Goal: Information Seeking & Learning: Learn about a topic

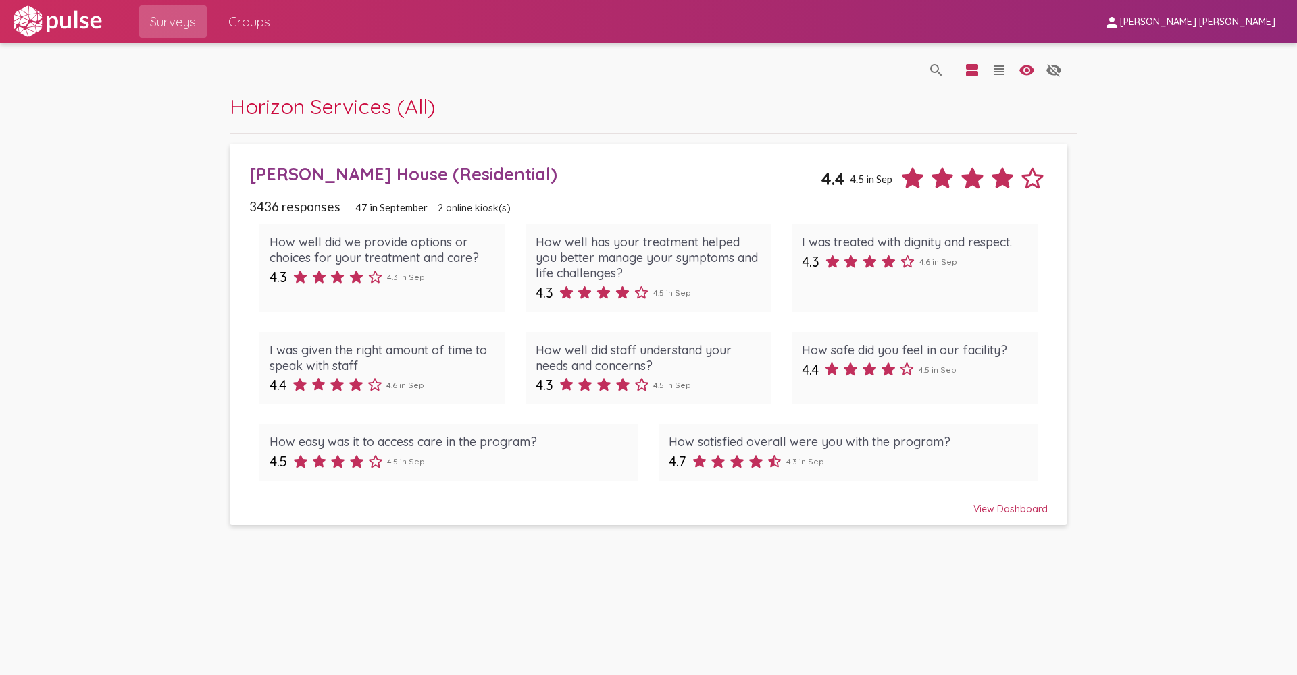
click at [1031, 506] on div "View Dashboard" at bounding box center [648, 503] width 798 height 24
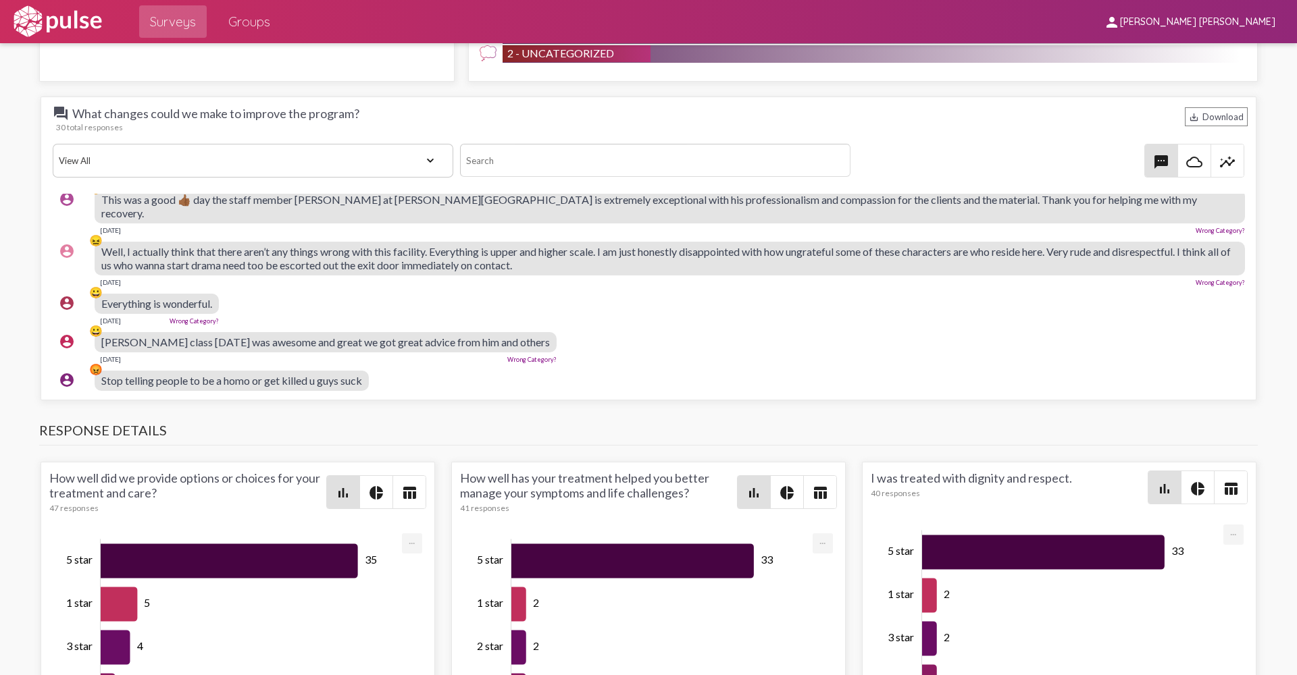
scroll to position [736, 0]
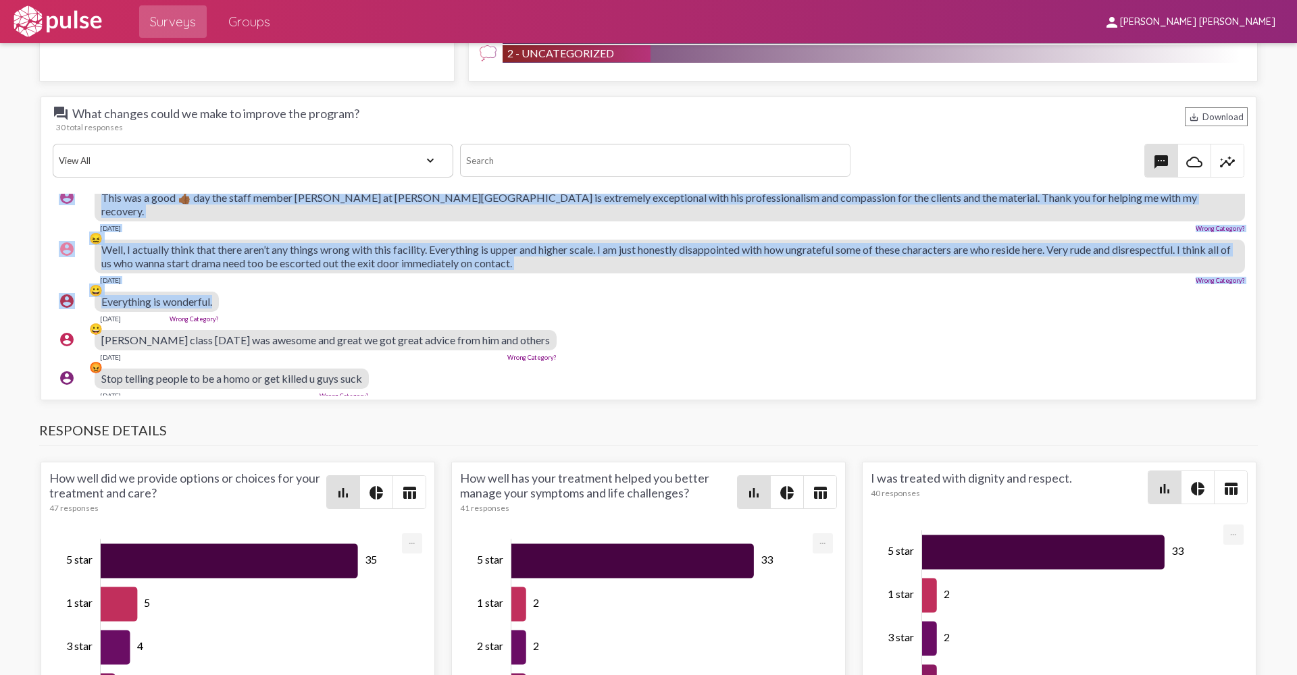
drag, startPoint x: 87, startPoint y: 199, endPoint x: 329, endPoint y: 285, distance: 256.6
click at [361, 293] on pulse-text-response-list "account_circle 💬 Thank God for [PERSON_NAME], she’s like [PERSON_NAME], she tel…" at bounding box center [648, 127] width 1198 height 1336
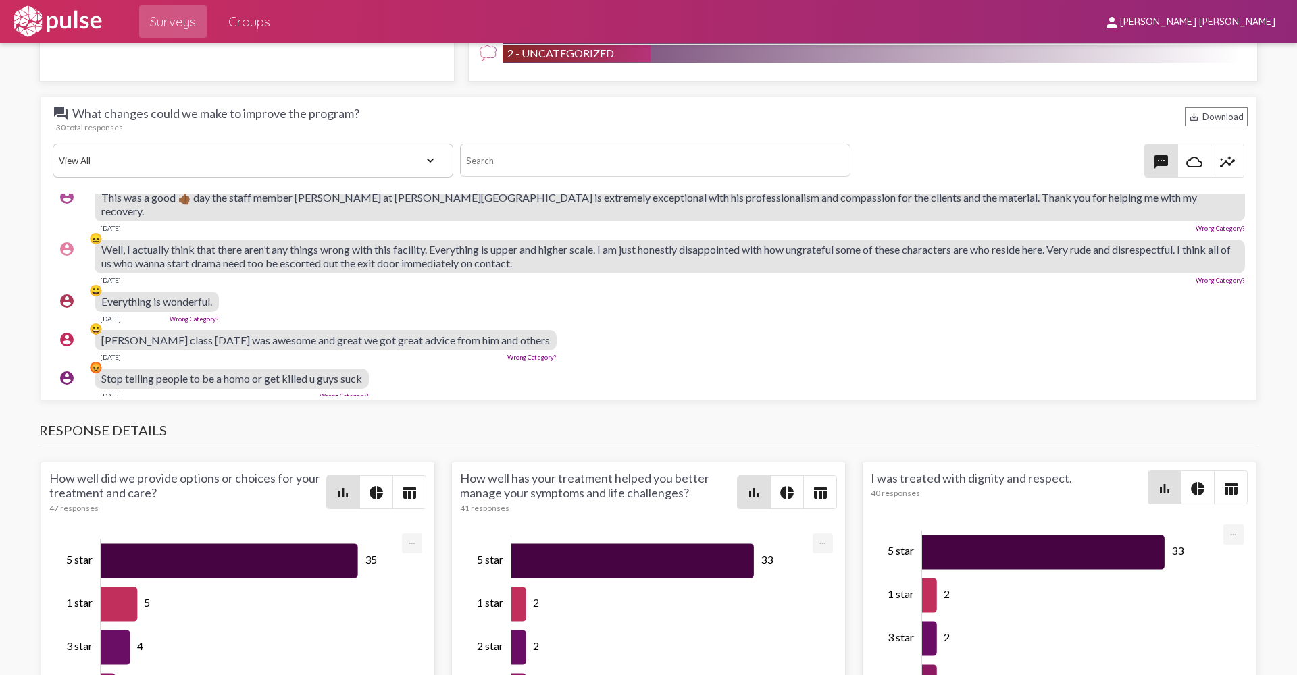
click at [508, 346] on div "account_circle 😀 [PERSON_NAME] class [DATE] was awesome and great we got great …" at bounding box center [652, 345] width 1198 height 43
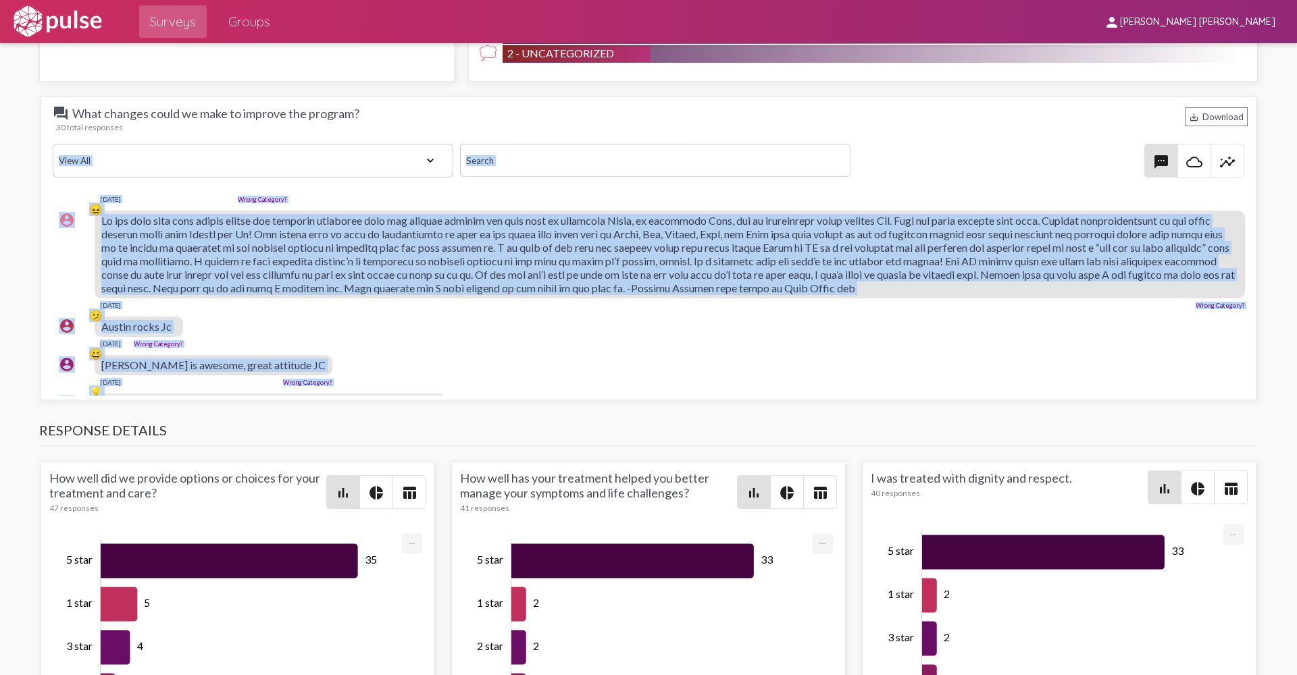
scroll to position [0, 0]
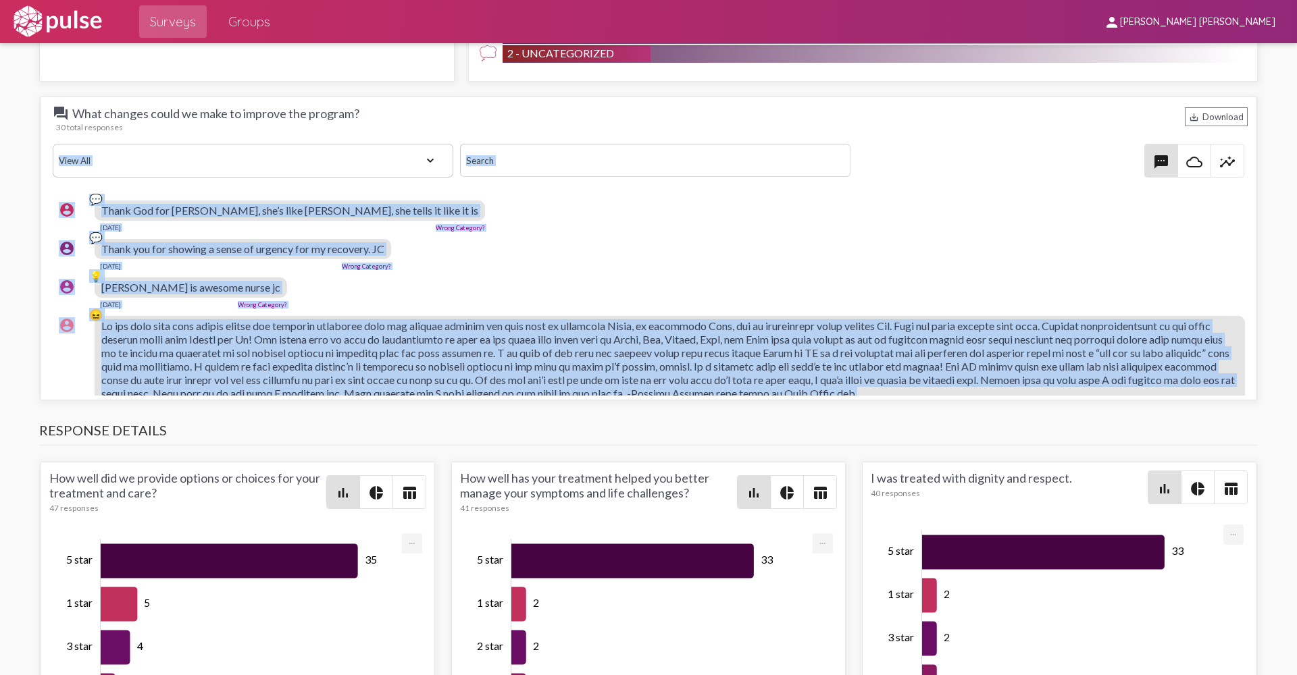
drag, startPoint x: 497, startPoint y: 344, endPoint x: 241, endPoint y: 264, distance: 268.1
drag, startPoint x: 241, startPoint y: 264, endPoint x: 514, endPoint y: 311, distance: 276.9
click at [514, 311] on div "account_circle 😖 [DATE] Wrong Category?" at bounding box center [652, 365] width 1198 height 111
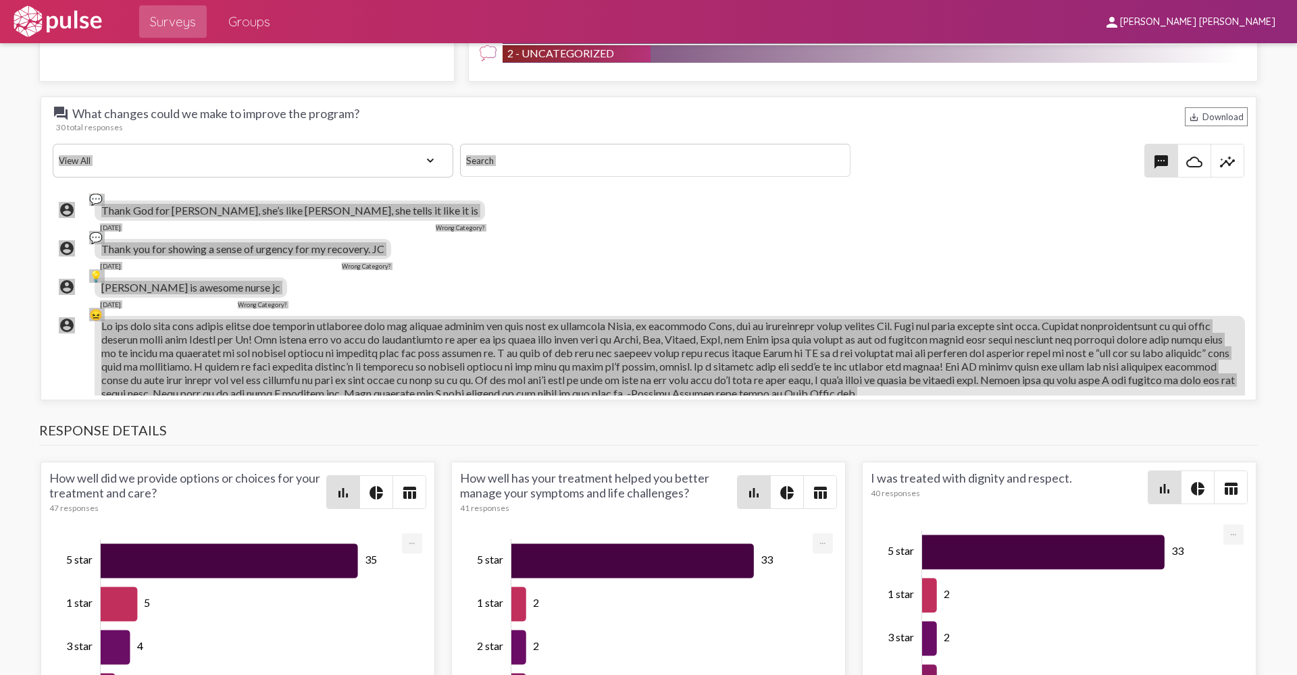
scroll to position [1283, 0]
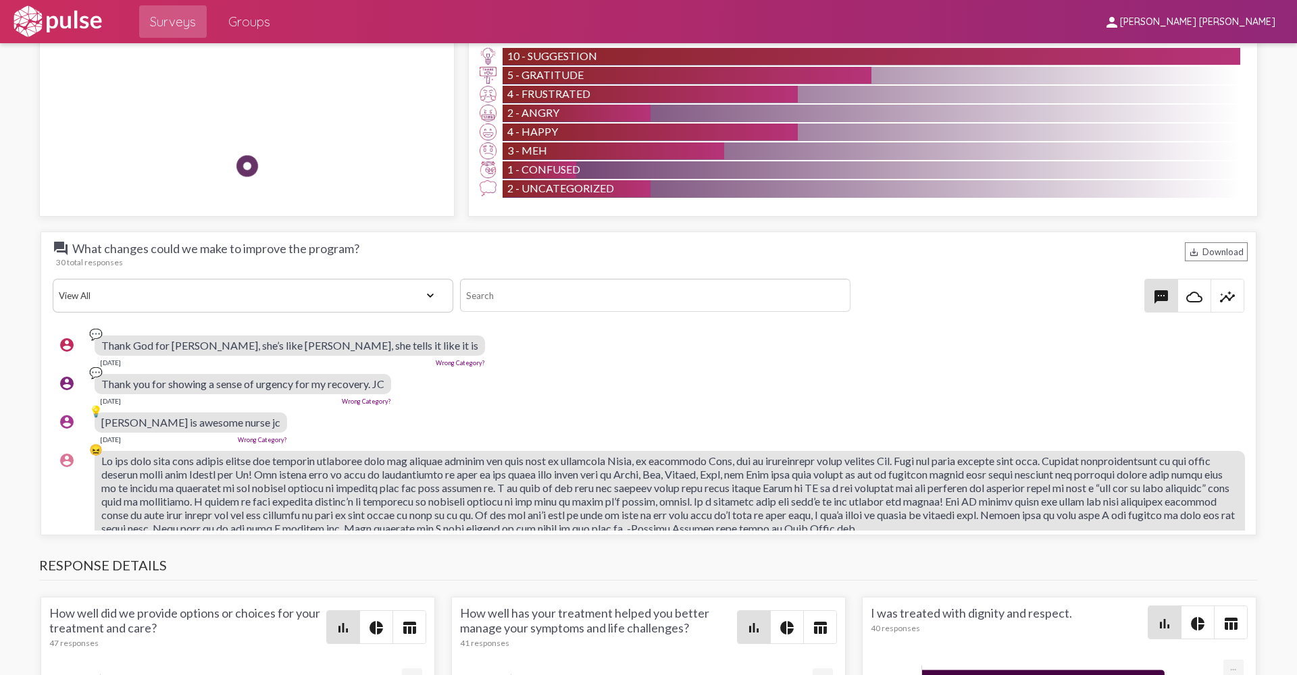
click at [98, 341] on div "💬" at bounding box center [96, 335] width 14 height 14
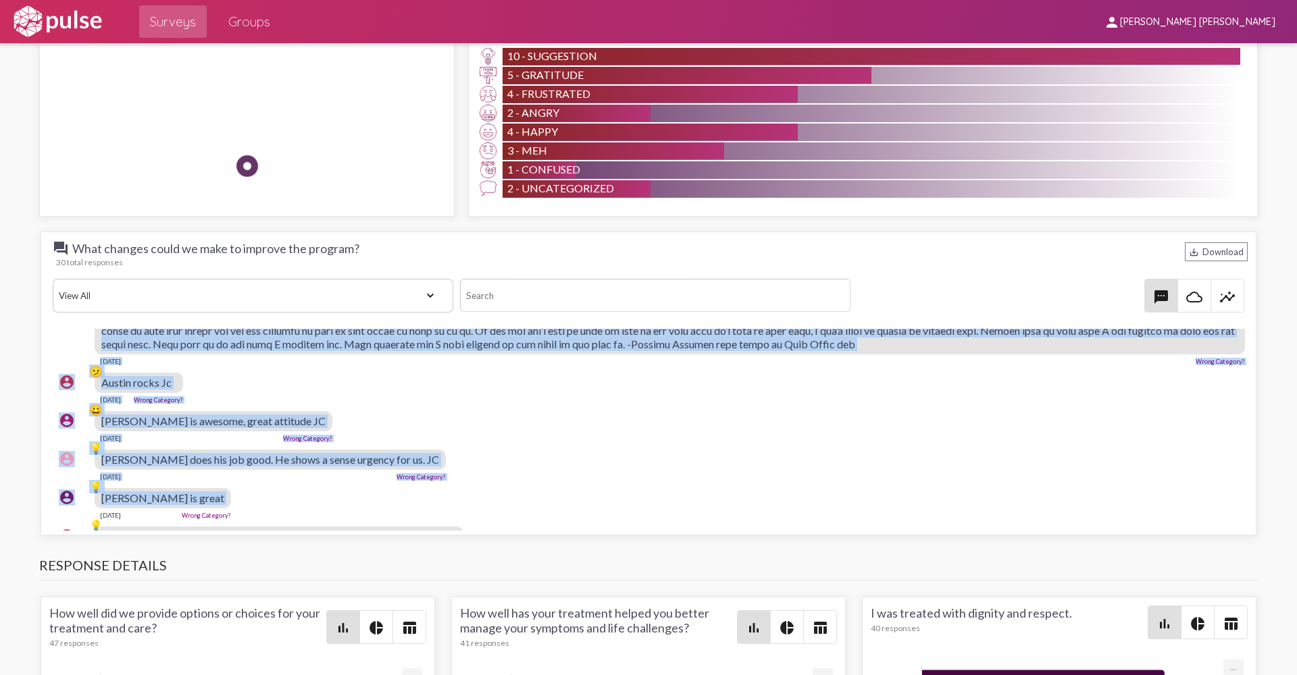
scroll to position [240, 0]
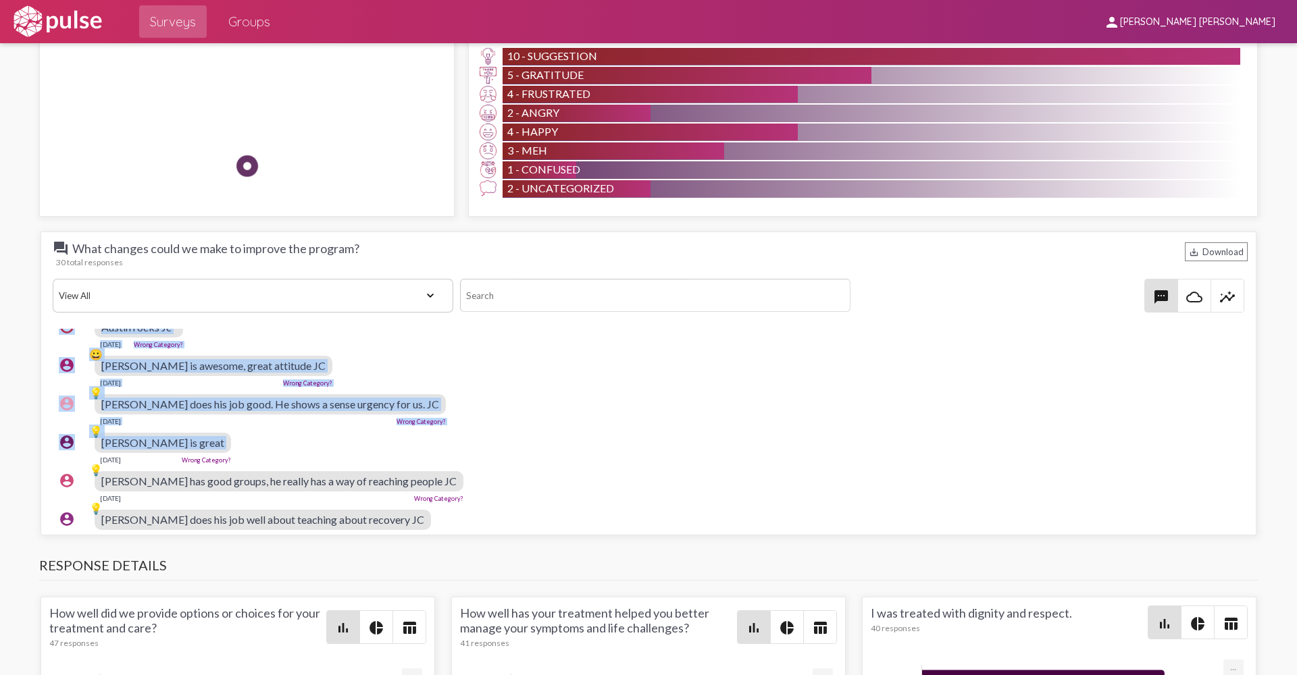
drag, startPoint x: 98, startPoint y: 341, endPoint x: 353, endPoint y: 456, distance: 279.3
drag, startPoint x: 353, startPoint y: 456, endPoint x: 305, endPoint y: 460, distance: 47.5
copy pulse-text-response-list "💬 Lorem Ips dol Sit, ame’c adip Elitse Doeius, tem incid ut labo et do Mag 62, …"
